Goal: Task Accomplishment & Management: Complete application form

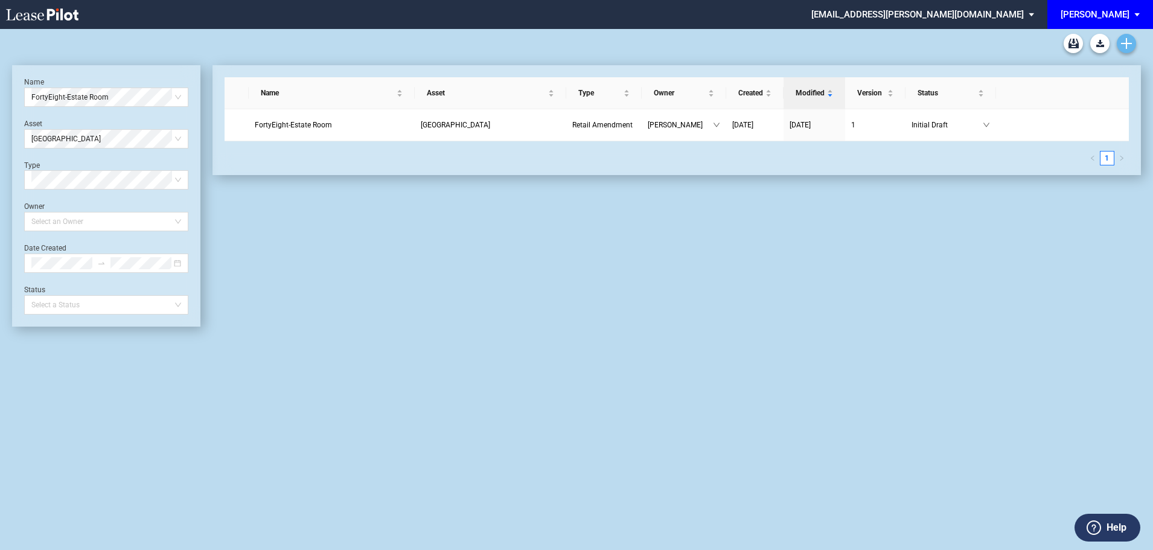
click at [1126, 42] on use "Create new document" at bounding box center [1126, 43] width 11 height 11
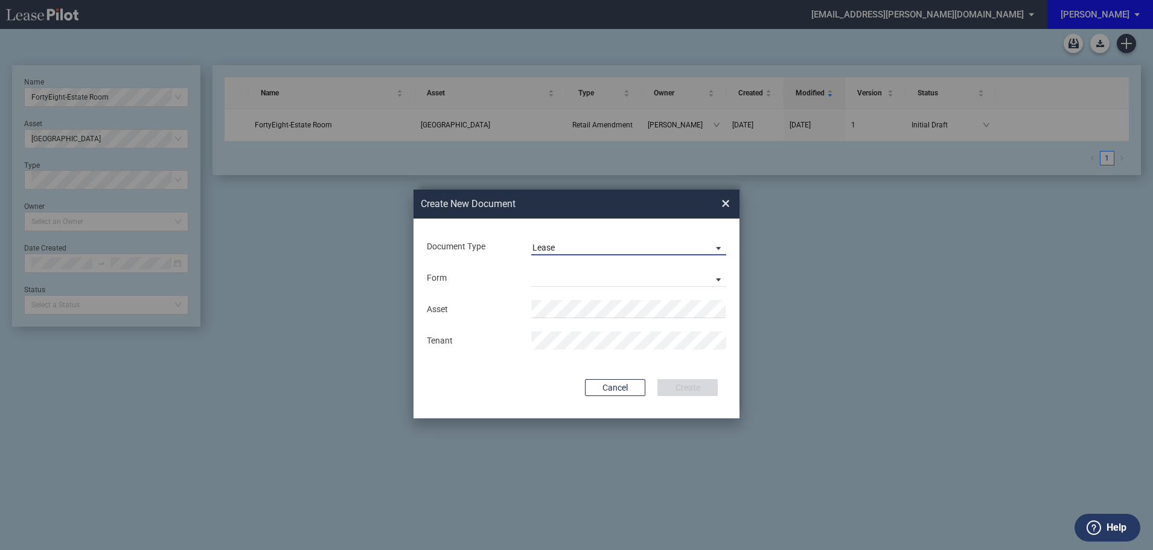
click at [579, 244] on span "Lease" at bounding box center [619, 248] width 173 height 12
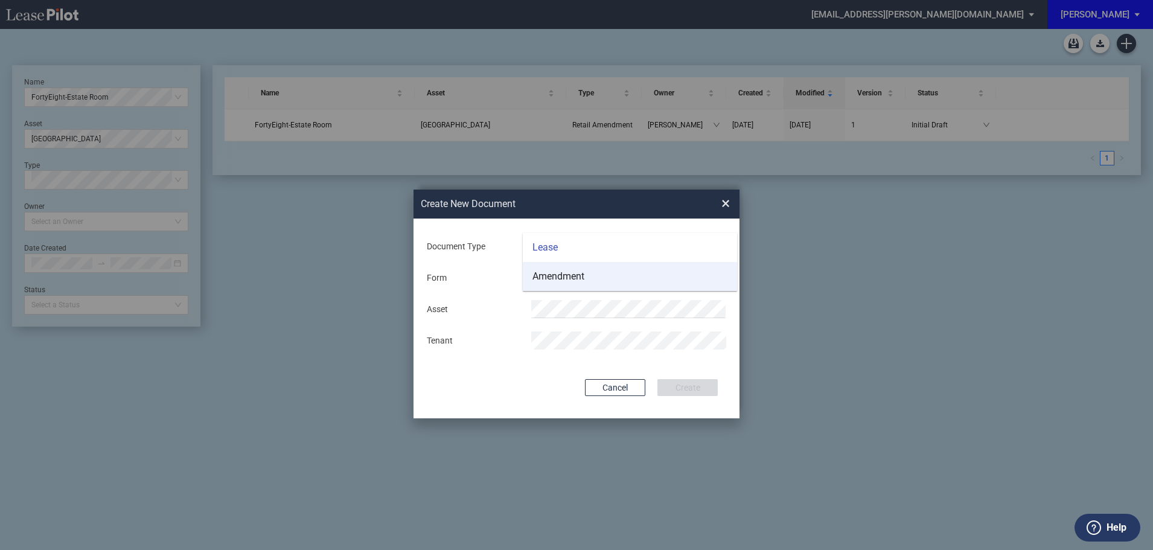
click at [566, 274] on div "Amendment" at bounding box center [559, 276] width 52 height 13
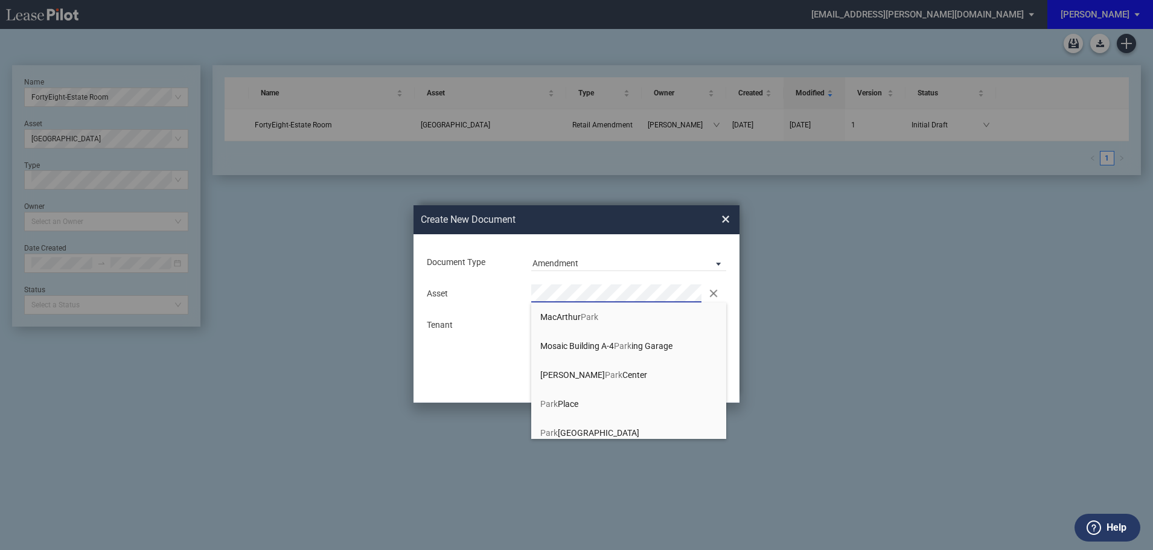
click at [571, 428] on span "[GEOGRAPHIC_DATA]" at bounding box center [590, 433] width 99 height 10
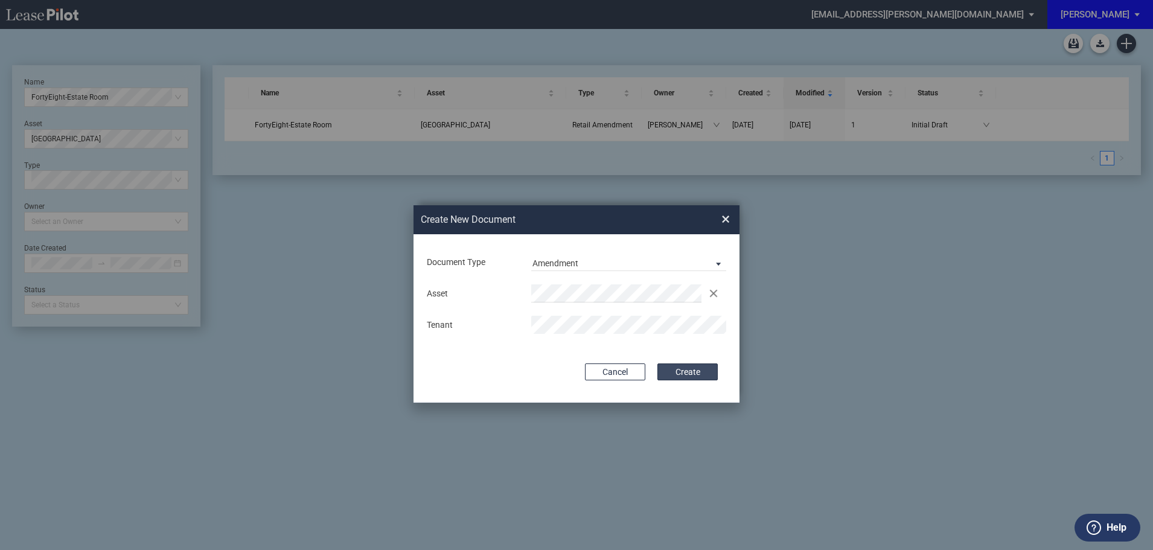
click at [684, 368] on button "Create" at bounding box center [688, 372] width 60 height 17
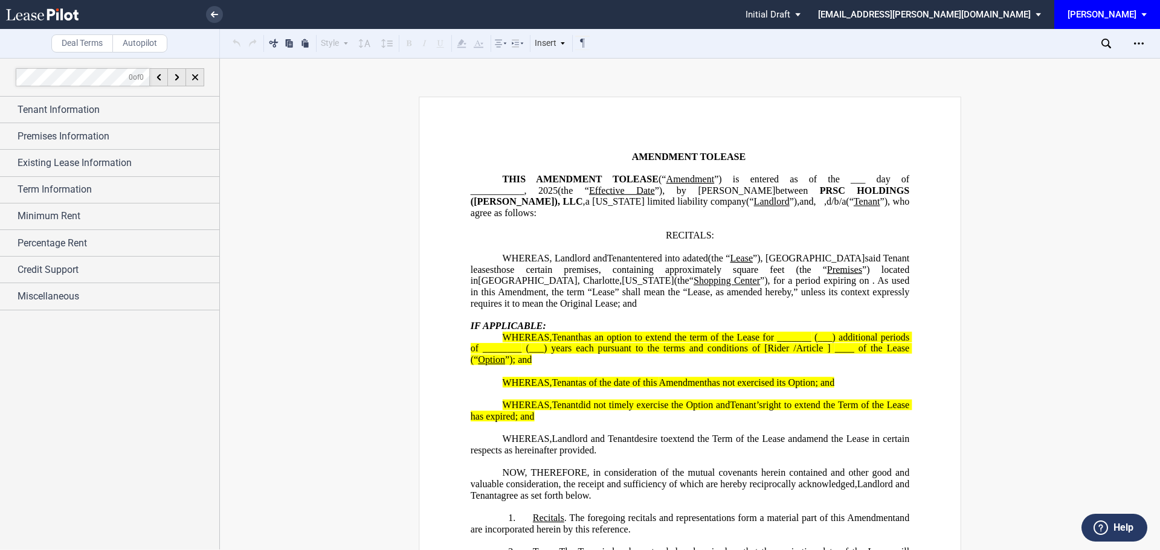
click at [94, 106] on span "Tenant Information" at bounding box center [59, 110] width 82 height 14
